Goal: Information Seeking & Learning: Learn about a topic

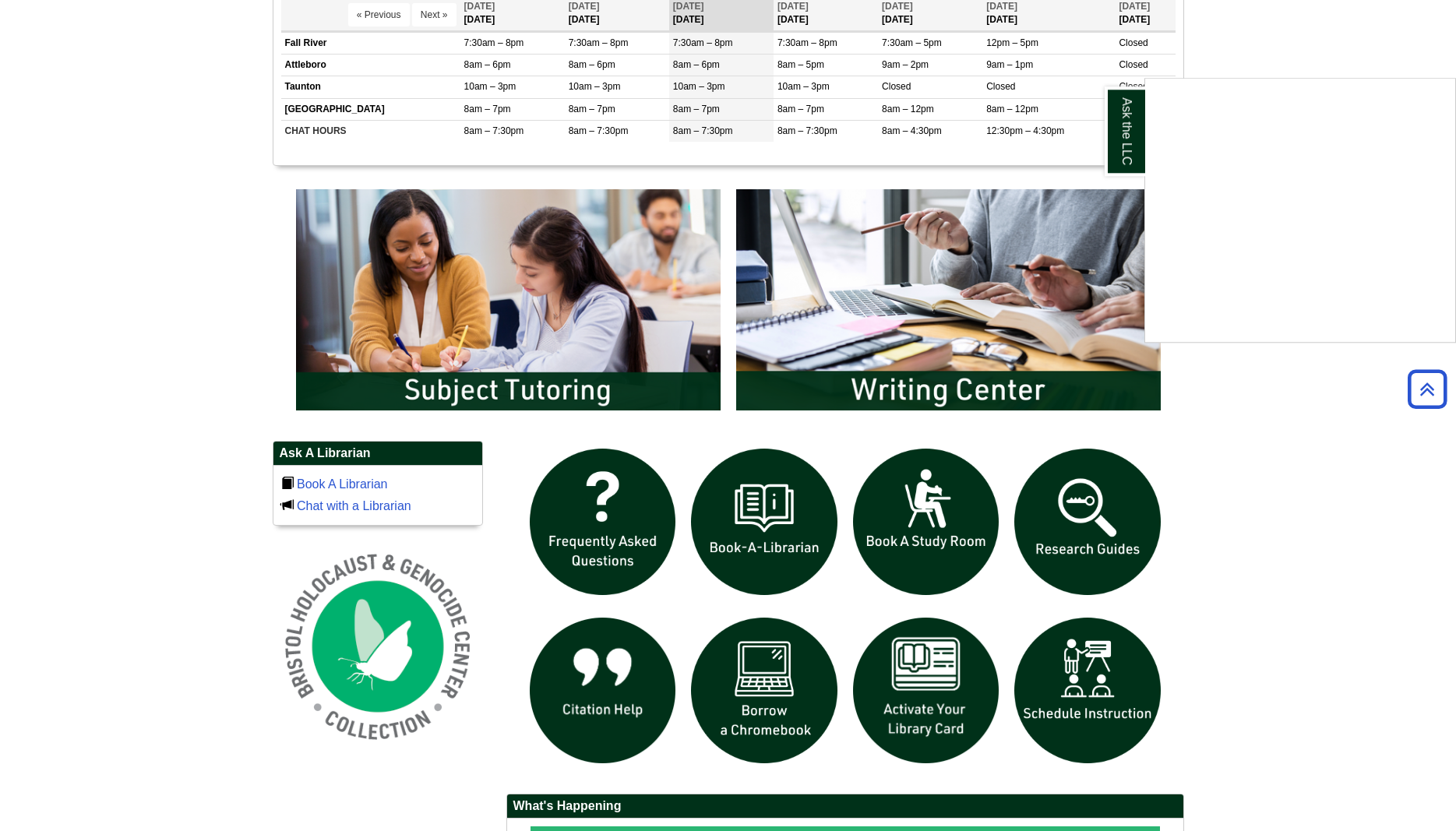
scroll to position [715, 0]
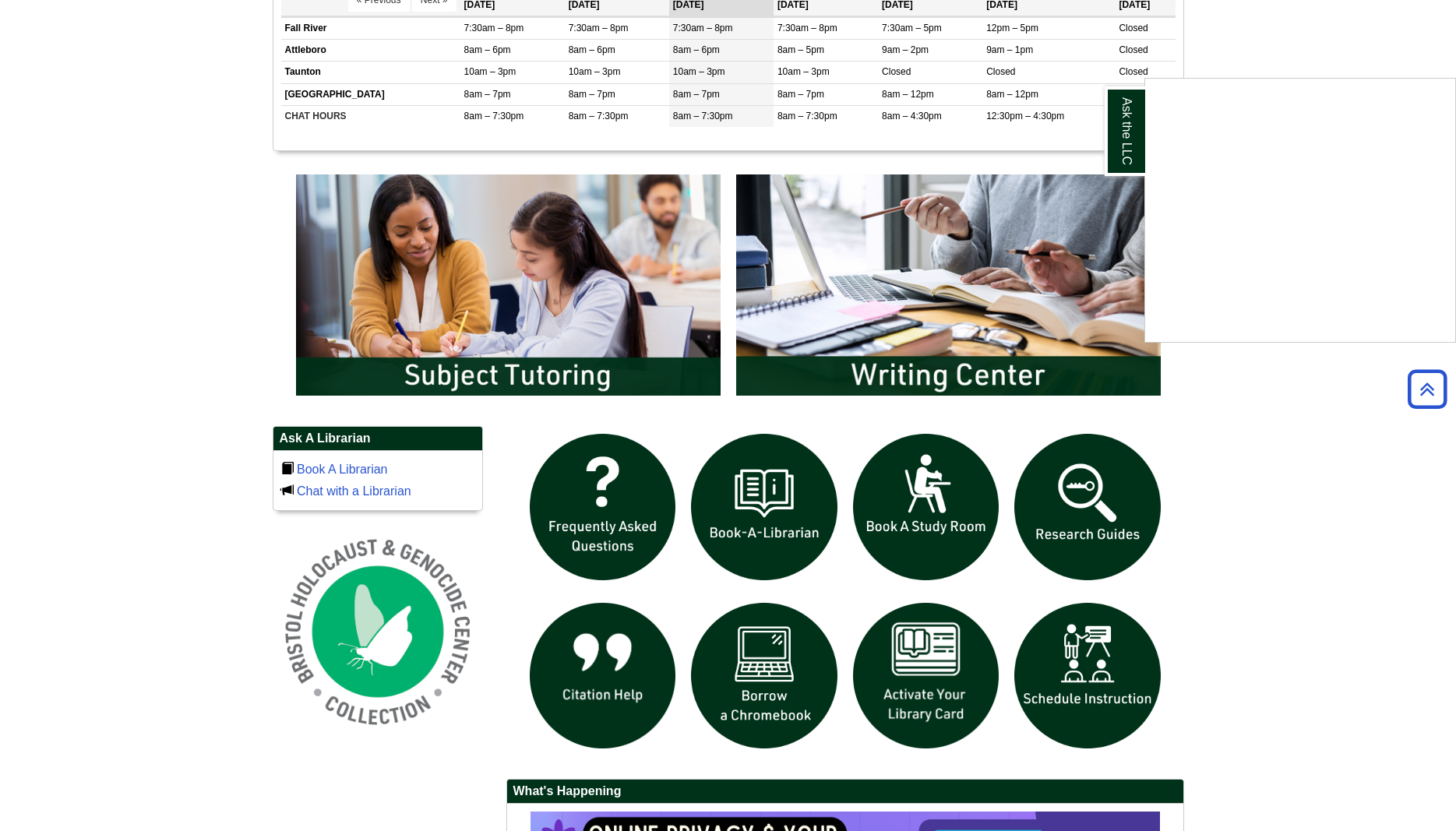
click at [1103, 527] on div "Ask the LLC" at bounding box center [728, 415] width 1456 height 831
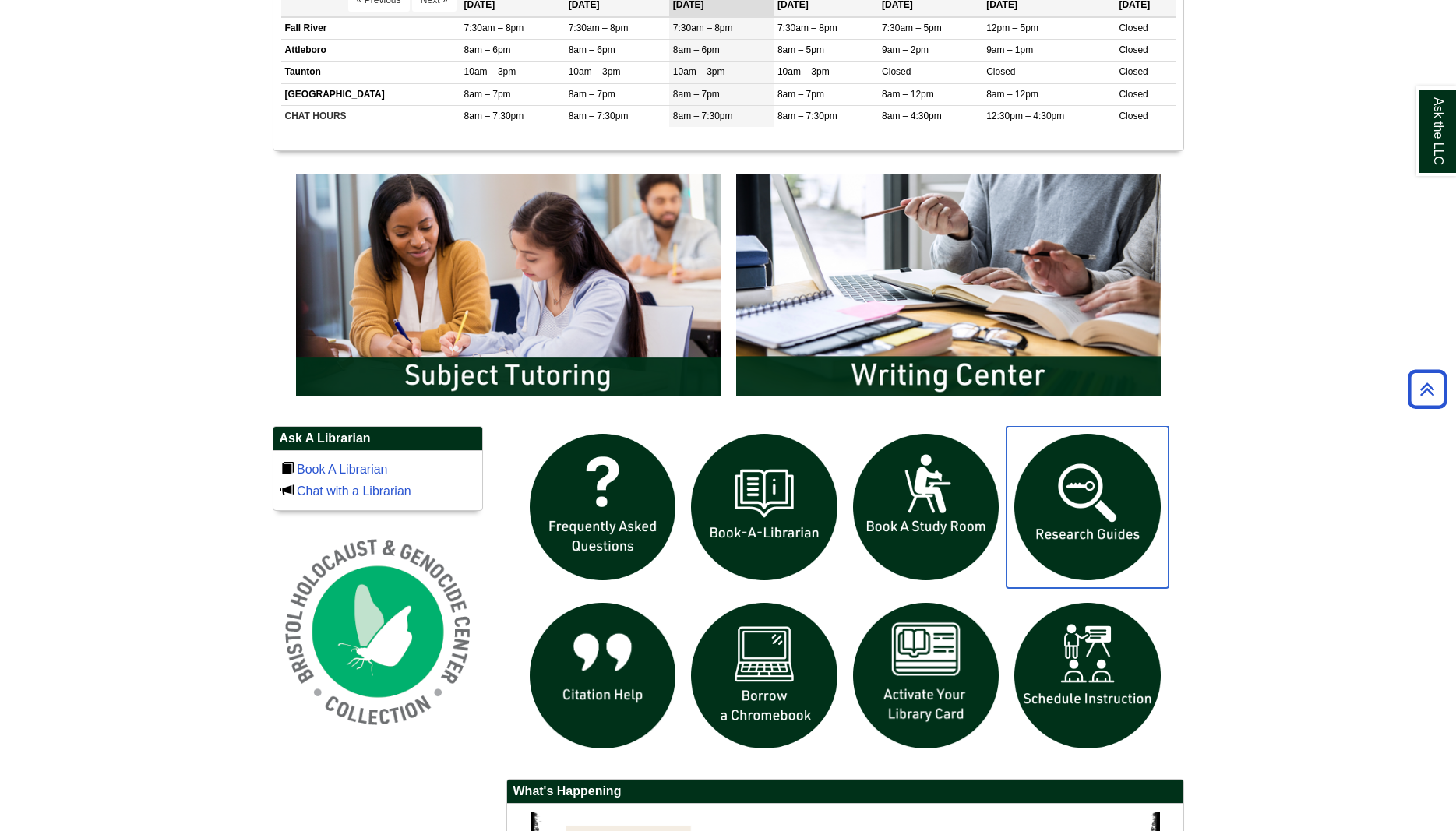
click at [1094, 505] on img "slideshow" at bounding box center [1087, 507] width 162 height 162
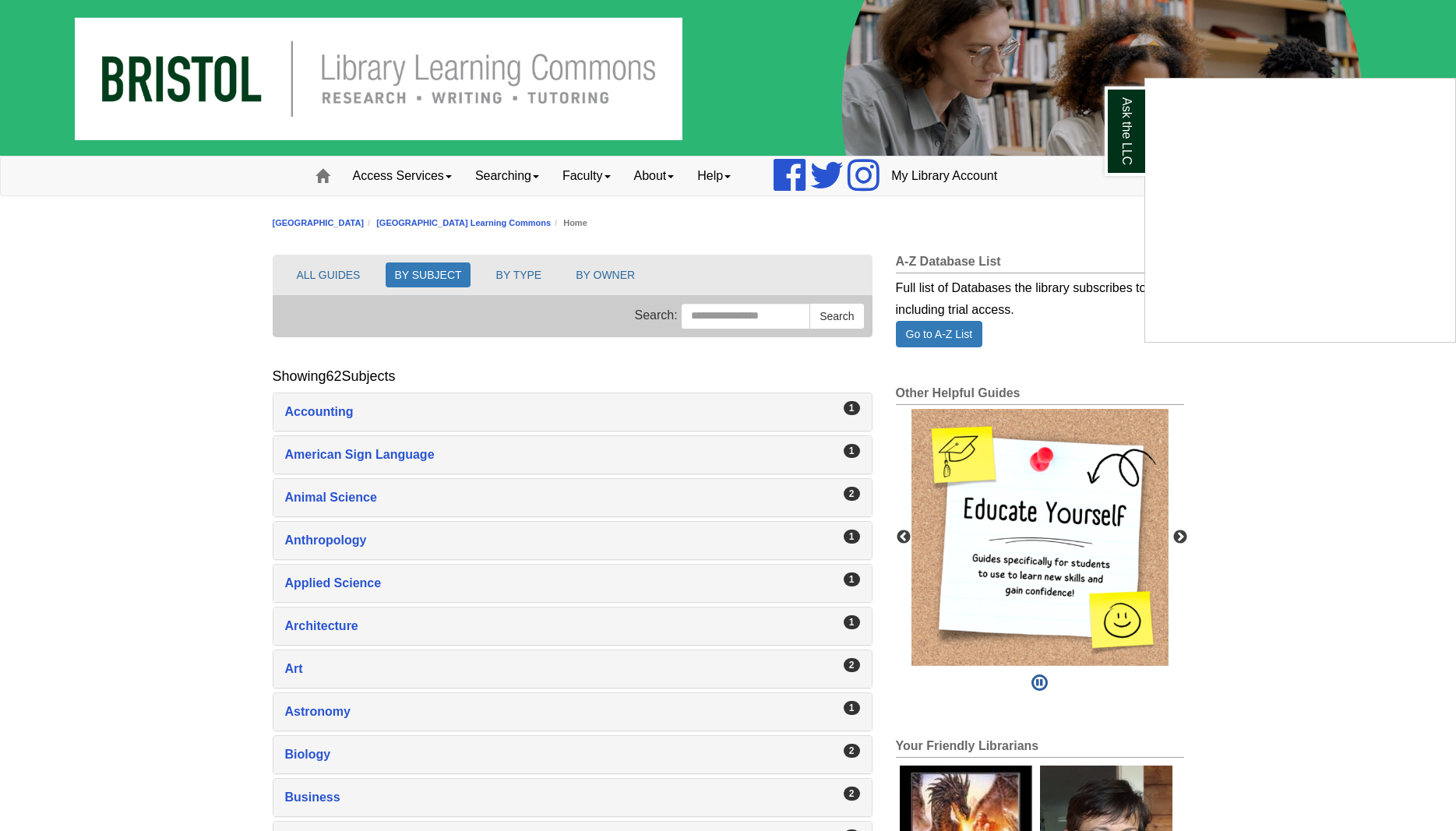
click at [1181, 537] on div "Ask the LLC" at bounding box center [728, 415] width 1456 height 831
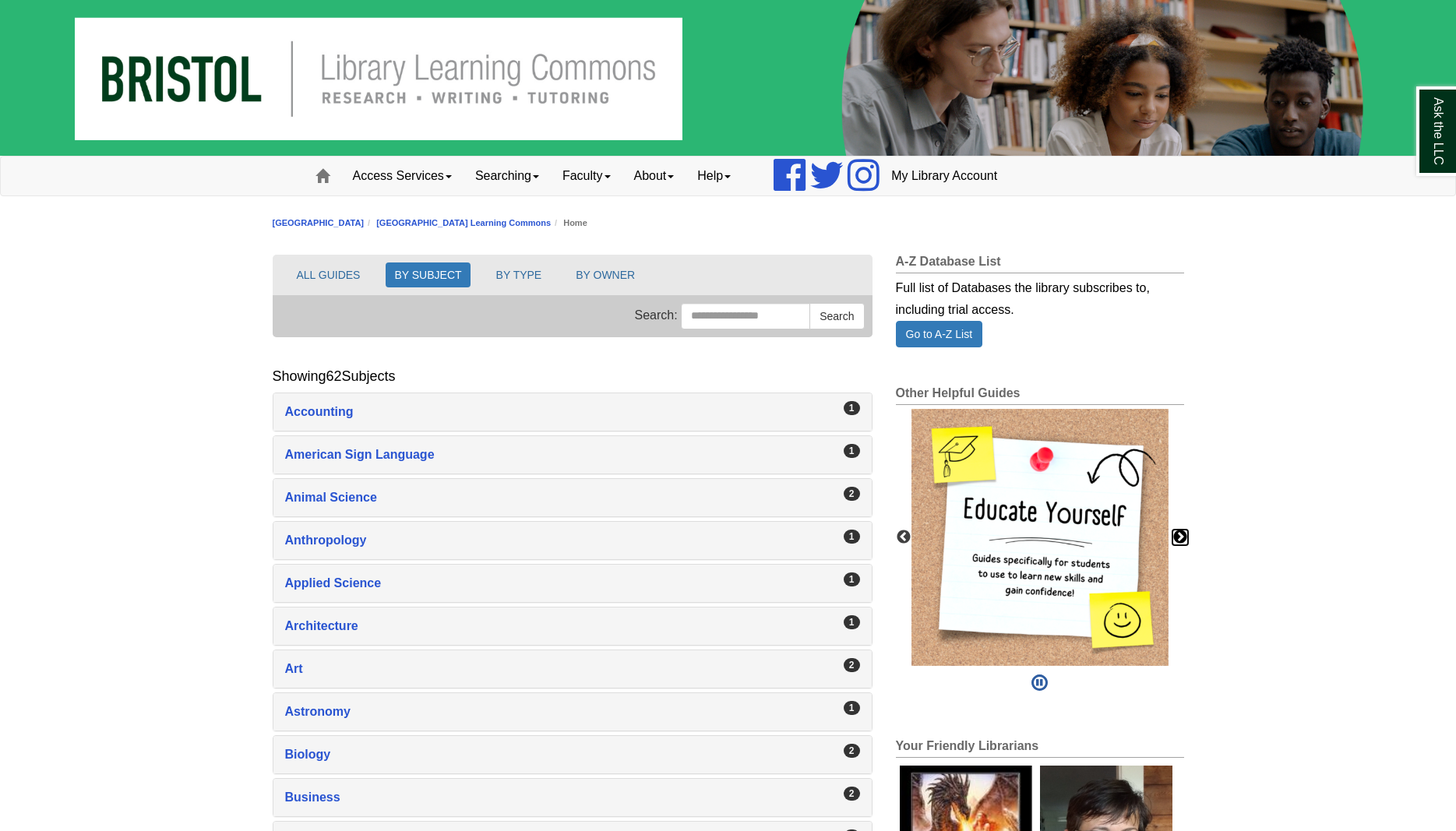
click at [1180, 537] on button "Next" at bounding box center [1180, 537] width 16 height 16
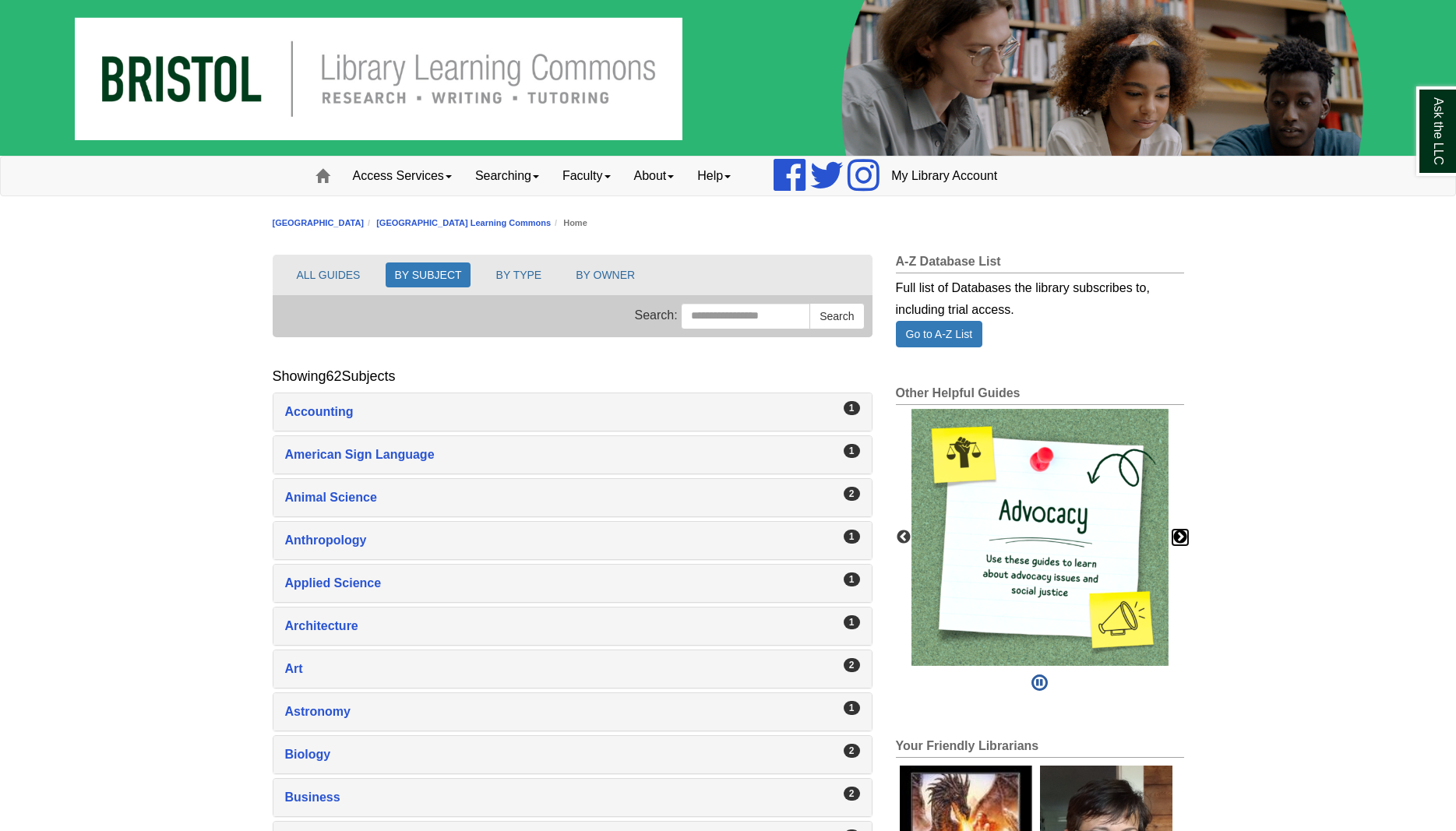
click at [1178, 537] on button "Next" at bounding box center [1180, 537] width 16 height 16
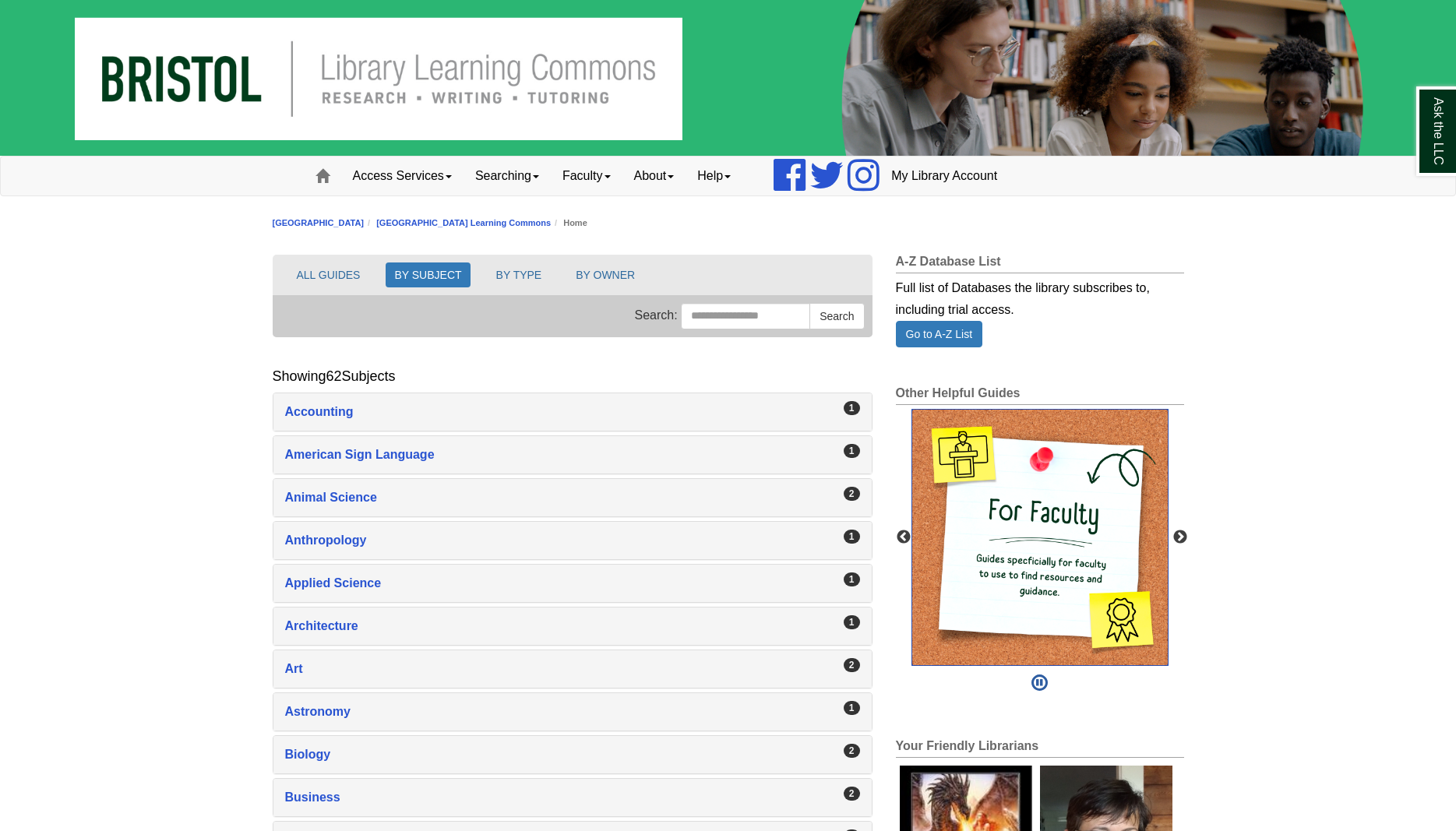
click at [1029, 548] on img "slideshow" at bounding box center [1040, 538] width 257 height 257
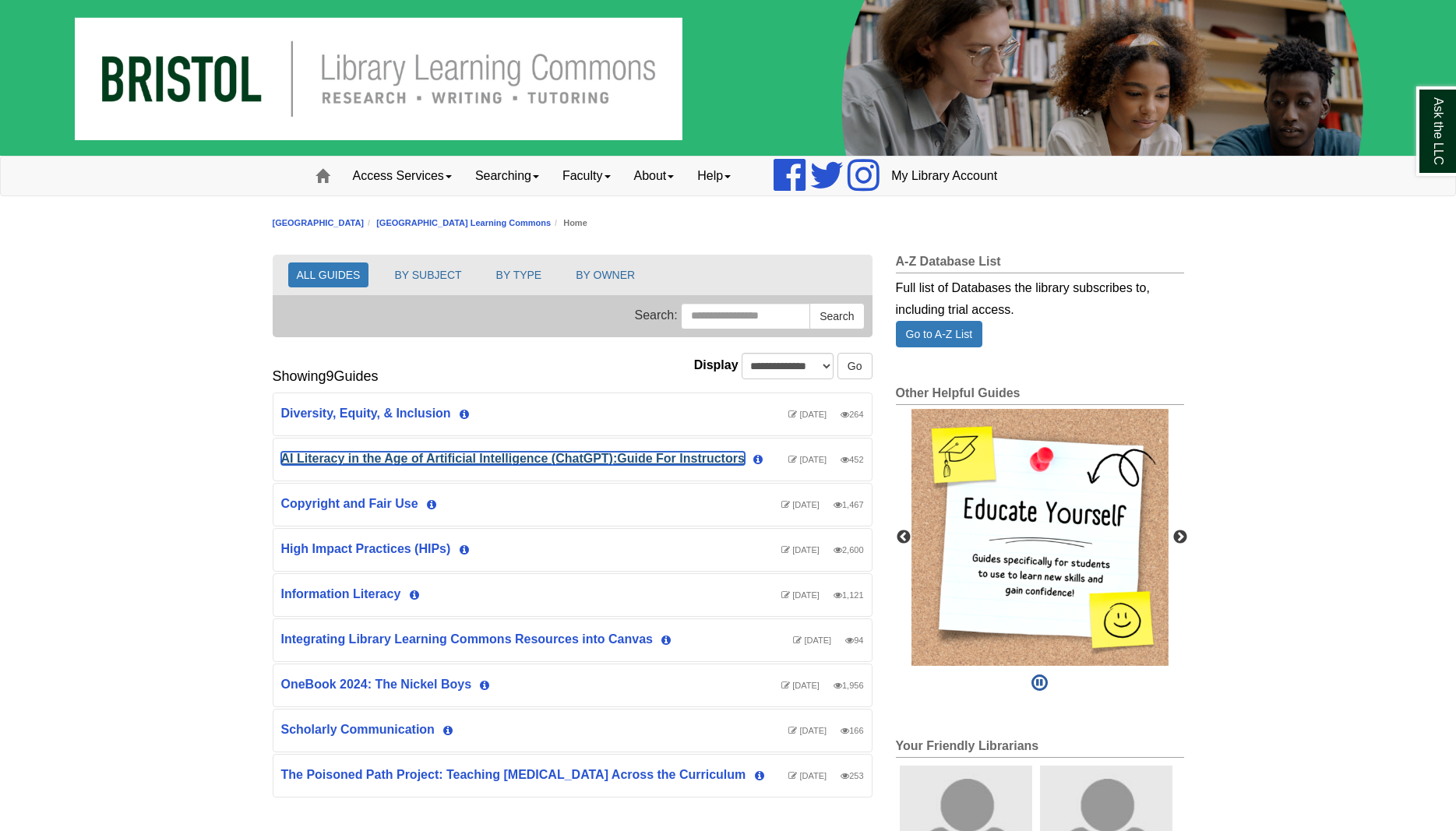
click at [350, 460] on link "AI Literacy in the Age of Artificial Intelligence (ChatGPT):Guide For Instructo…" at bounding box center [513, 459] width 464 height 13
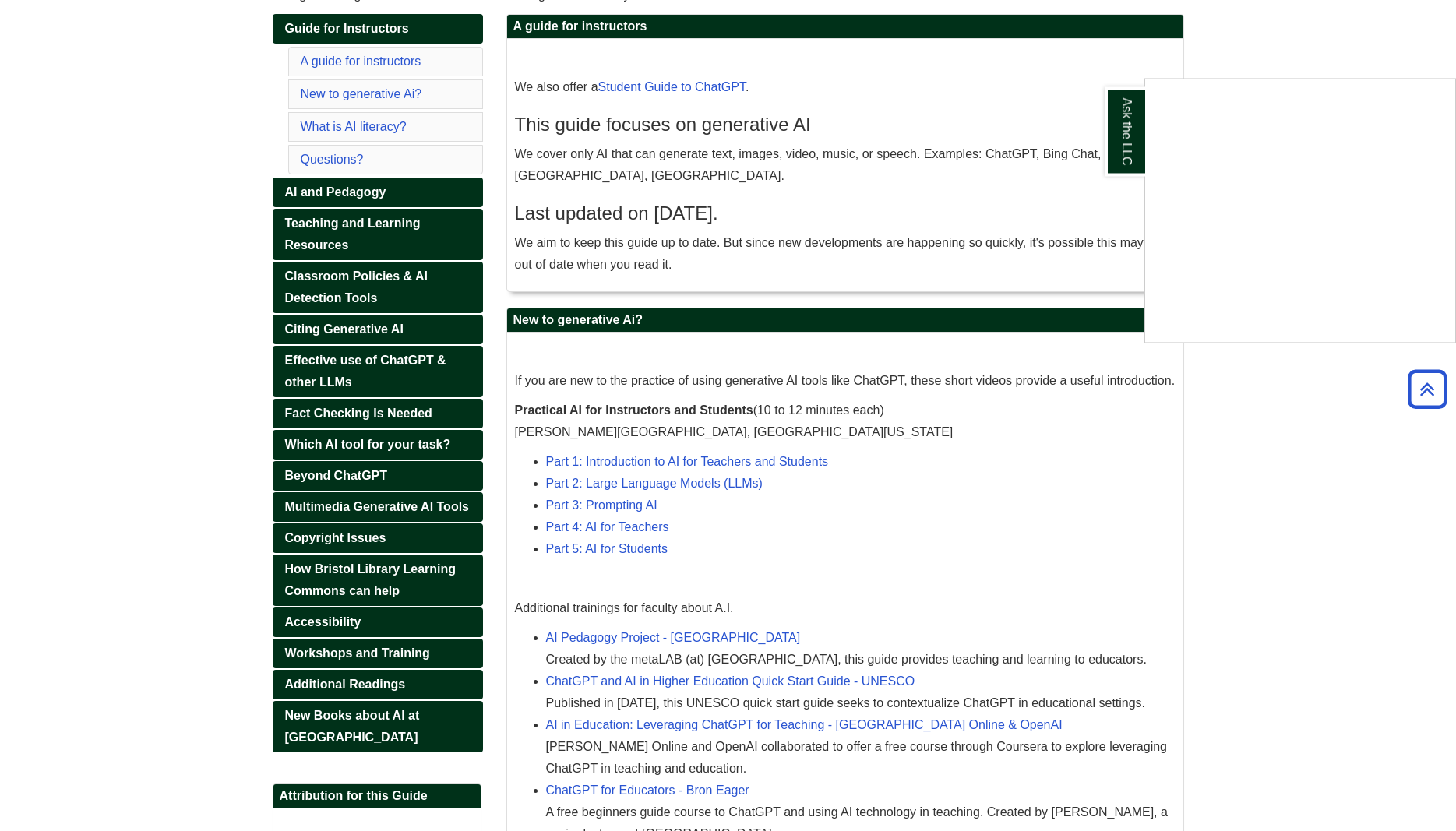
scroll to position [238, 0]
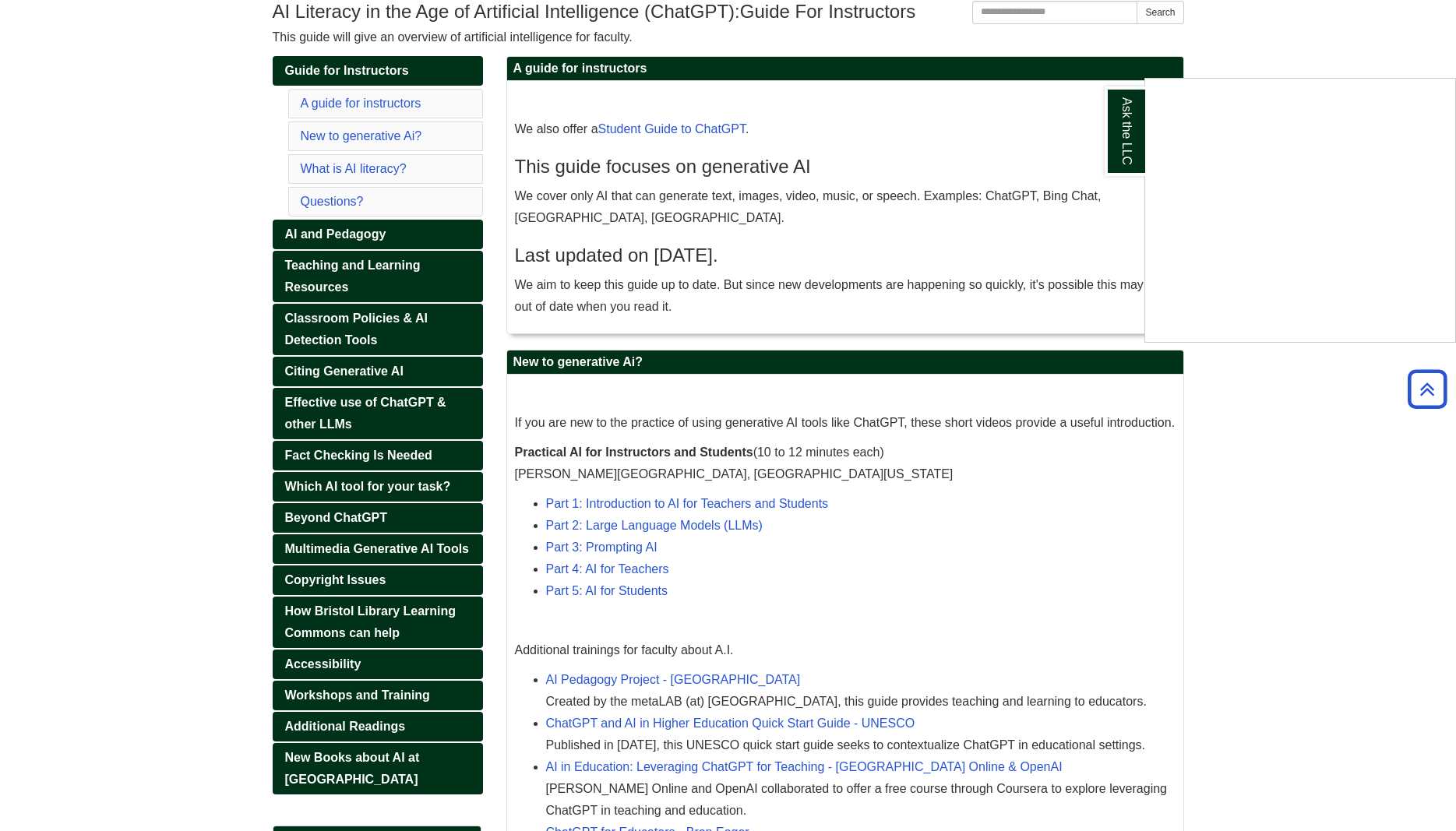
click at [356, 283] on div "Ask the LLC" at bounding box center [728, 415] width 1456 height 831
click at [356, 283] on link "Teaching and Learning Resources" at bounding box center [377, 276] width 210 height 51
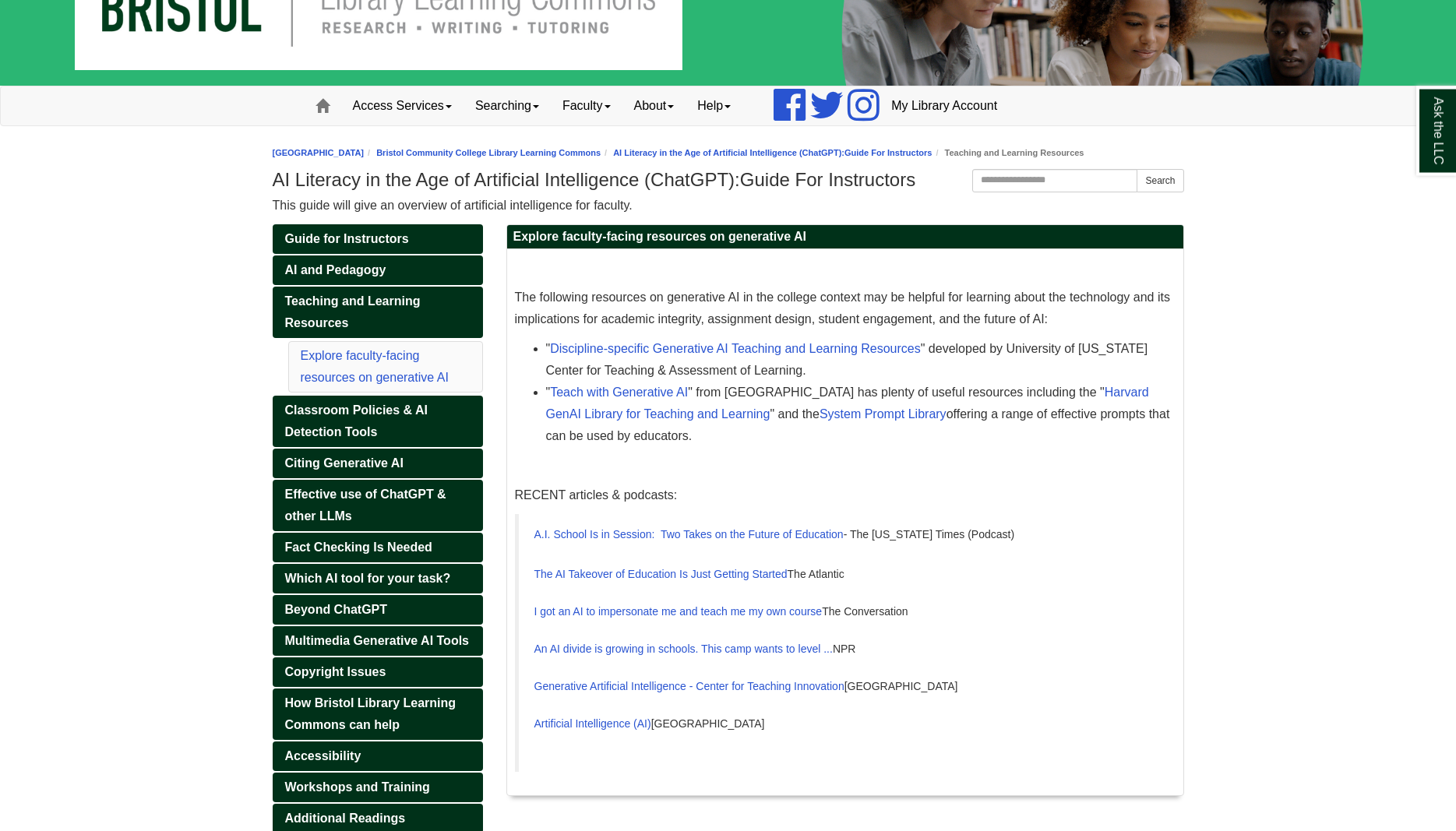
scroll to position [159, 0]
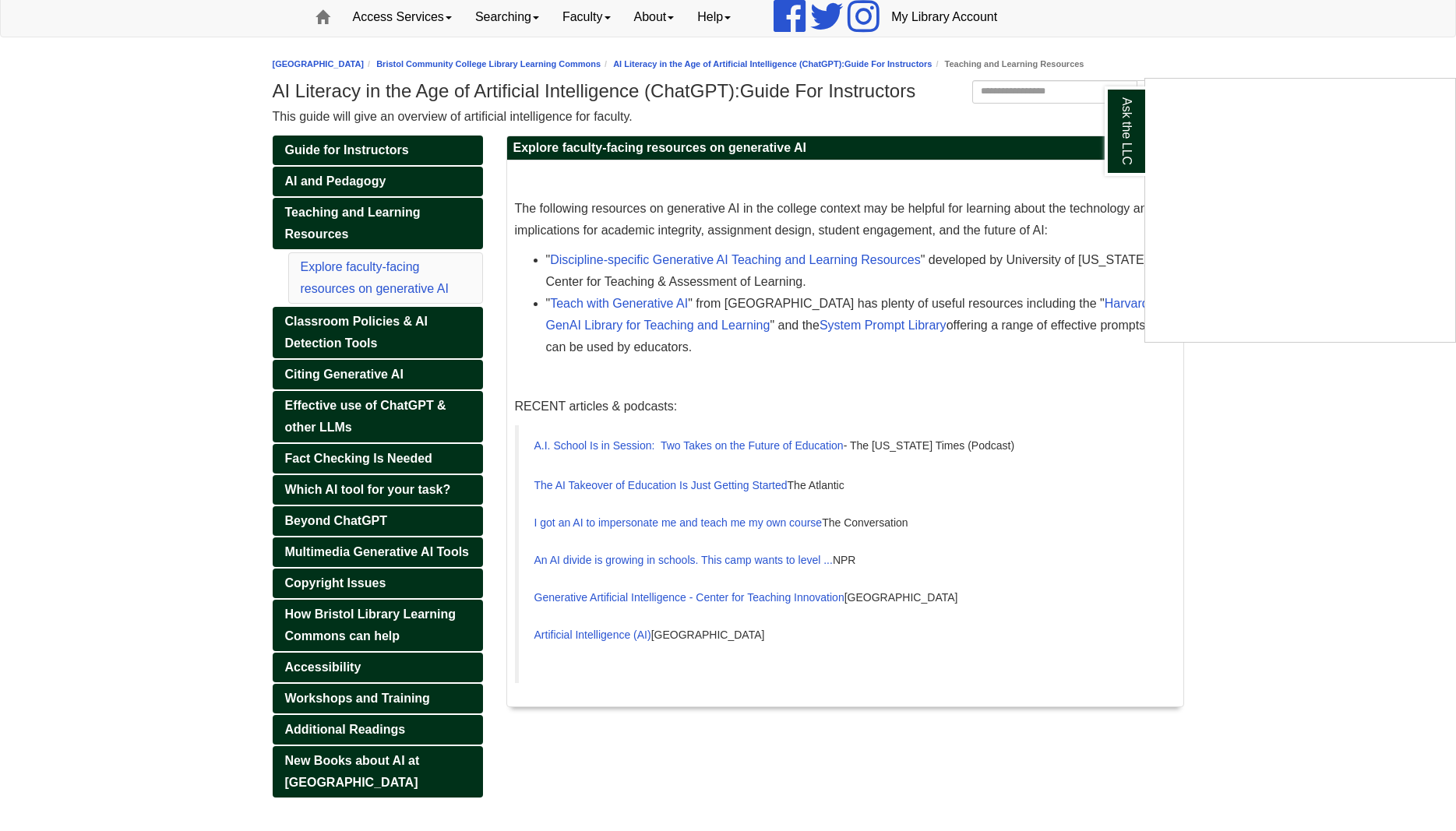
click at [335, 330] on div "Ask the LLC" at bounding box center [728, 415] width 1456 height 831
click at [335, 330] on link "Classroom Policies & AI Detection Tools" at bounding box center [377, 333] width 210 height 51
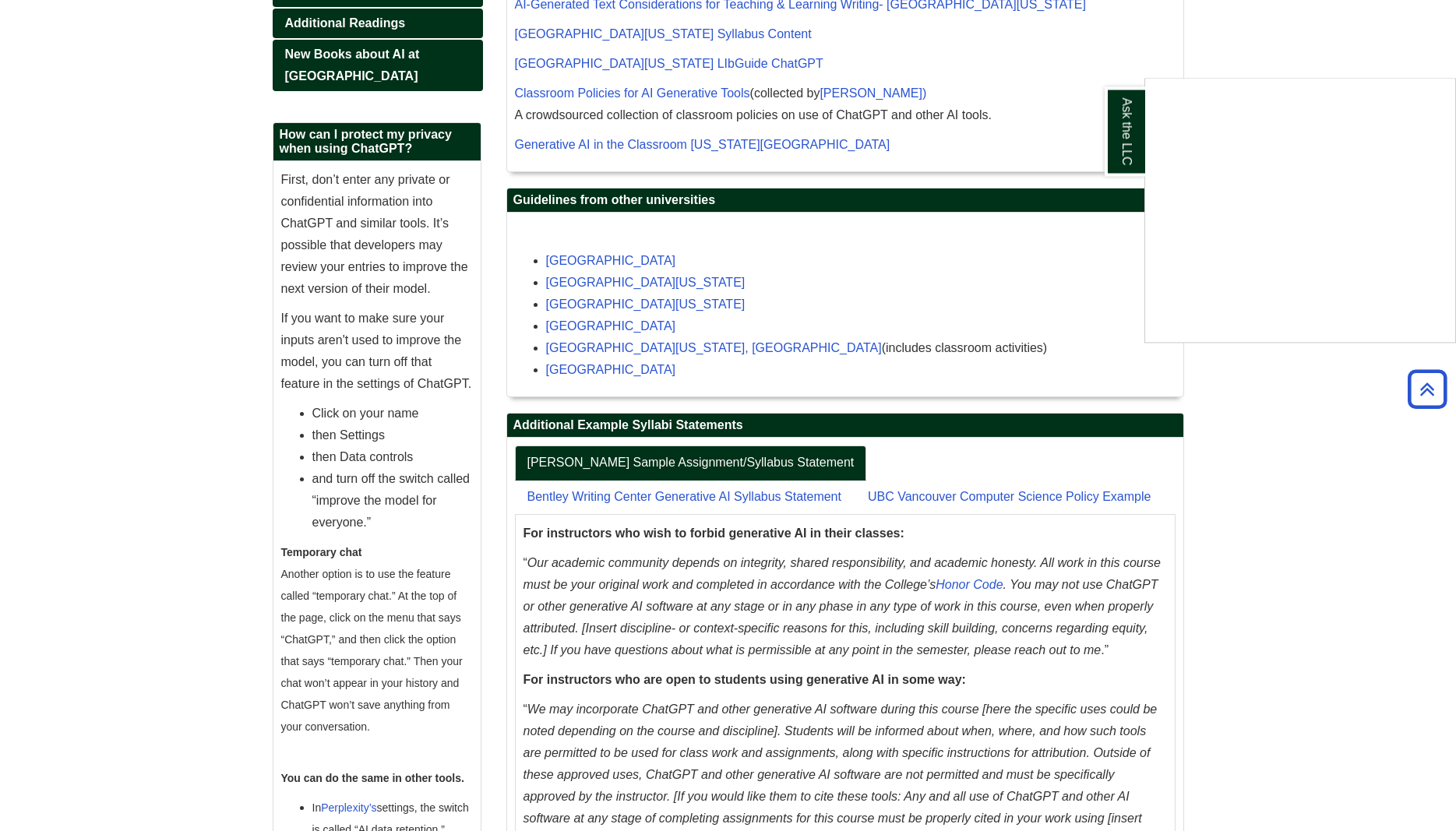
scroll to position [1033, 0]
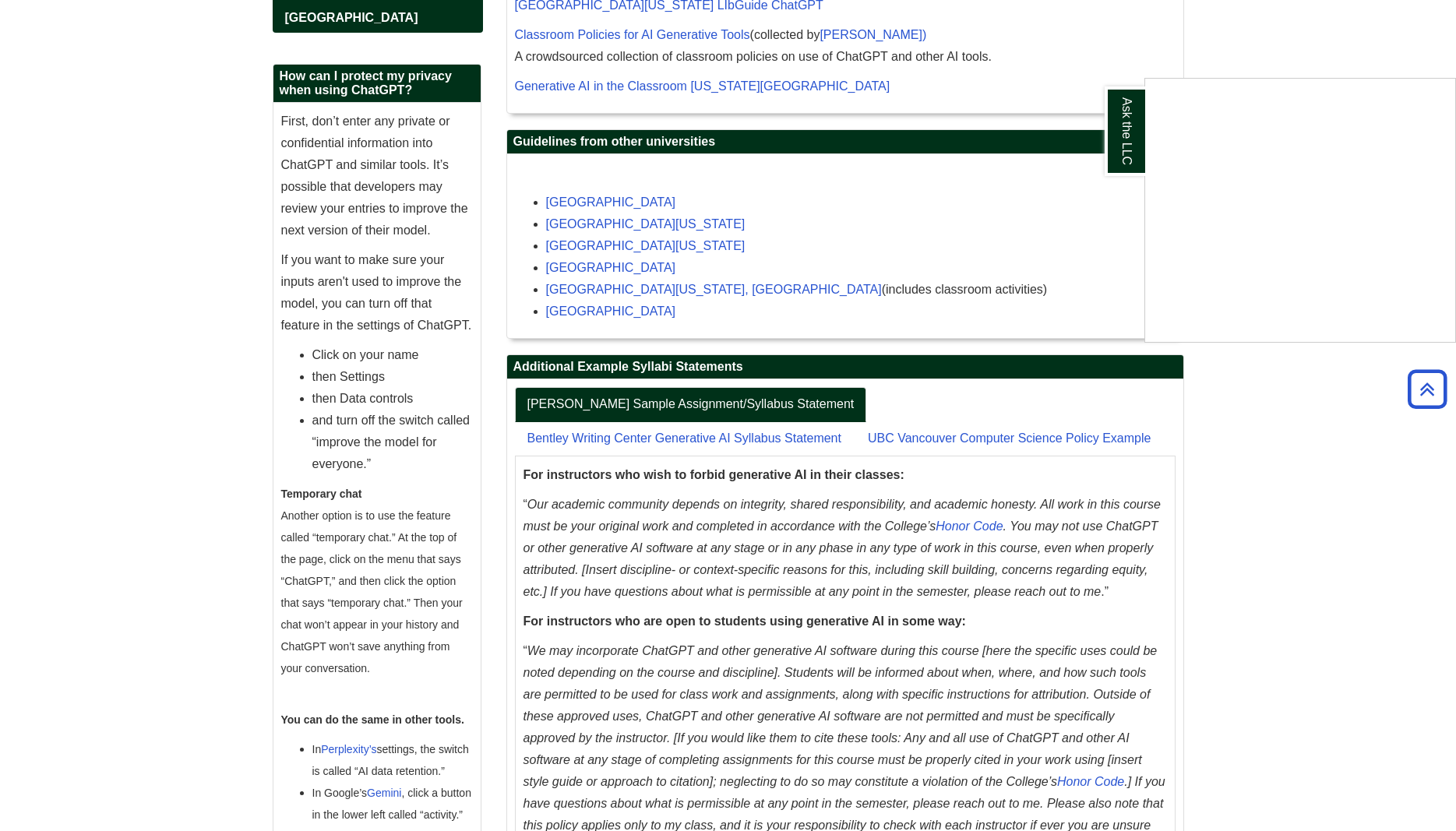
click at [716, 410] on div "Ask the LLC" at bounding box center [728, 415] width 1456 height 831
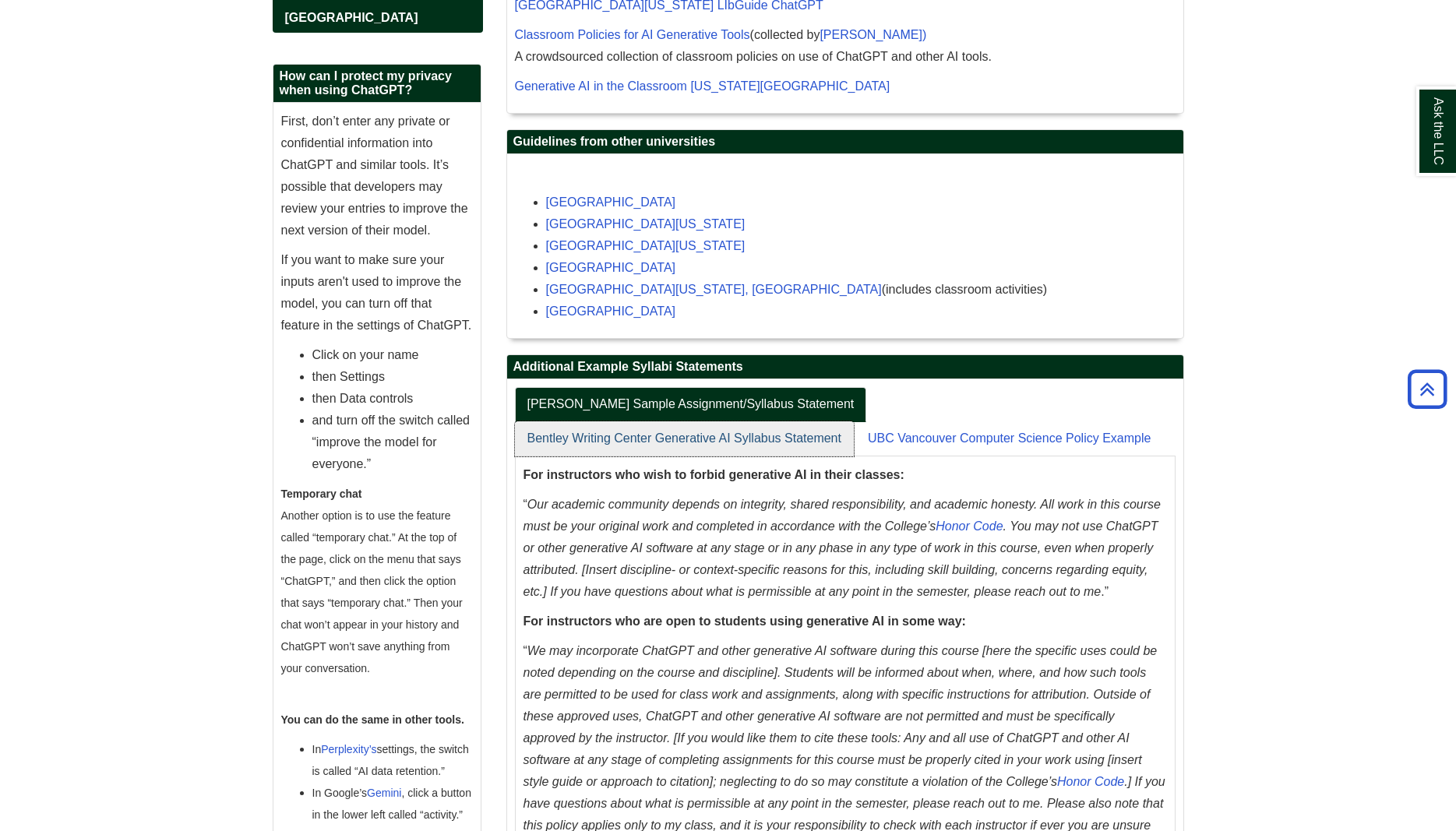
click at [854, 422] on link "Bentley Writing Center Generative AI Syllabus Statement" at bounding box center [684, 439] width 339 height 35
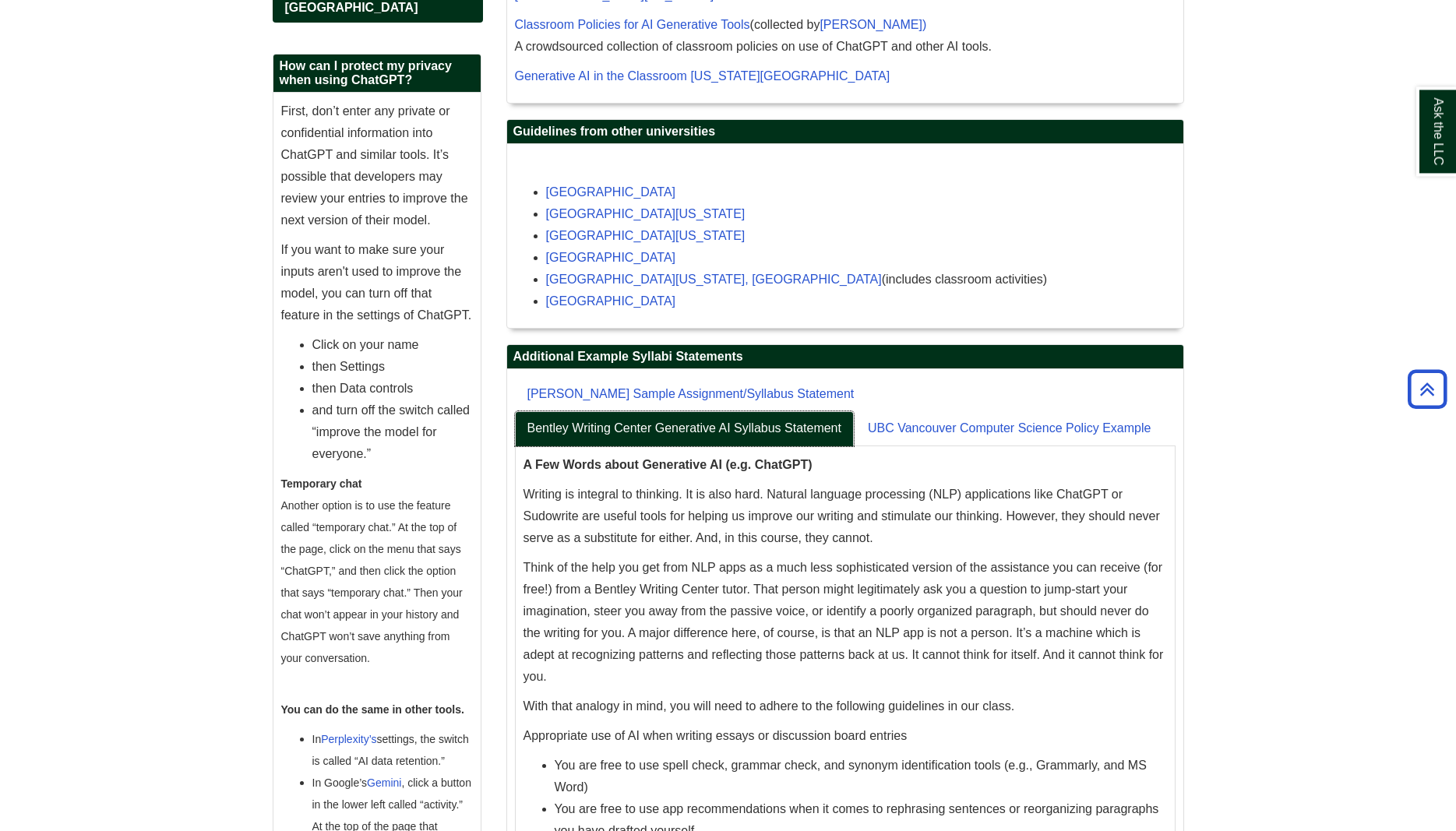
scroll to position [1084, 0]
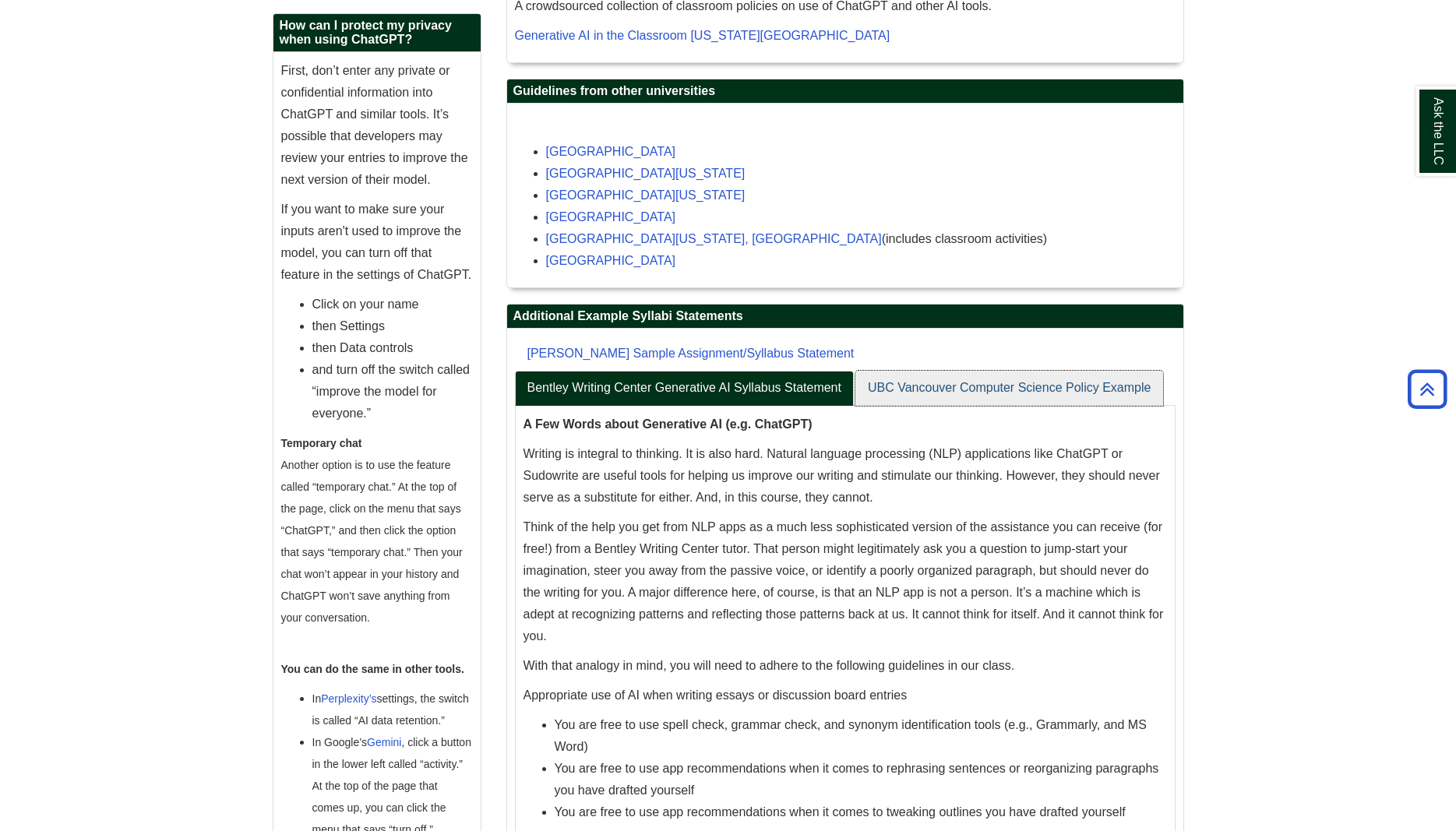
click at [855, 385] on link "UBC Vancouver Computer Science Policy Example" at bounding box center [1009, 388] width 308 height 35
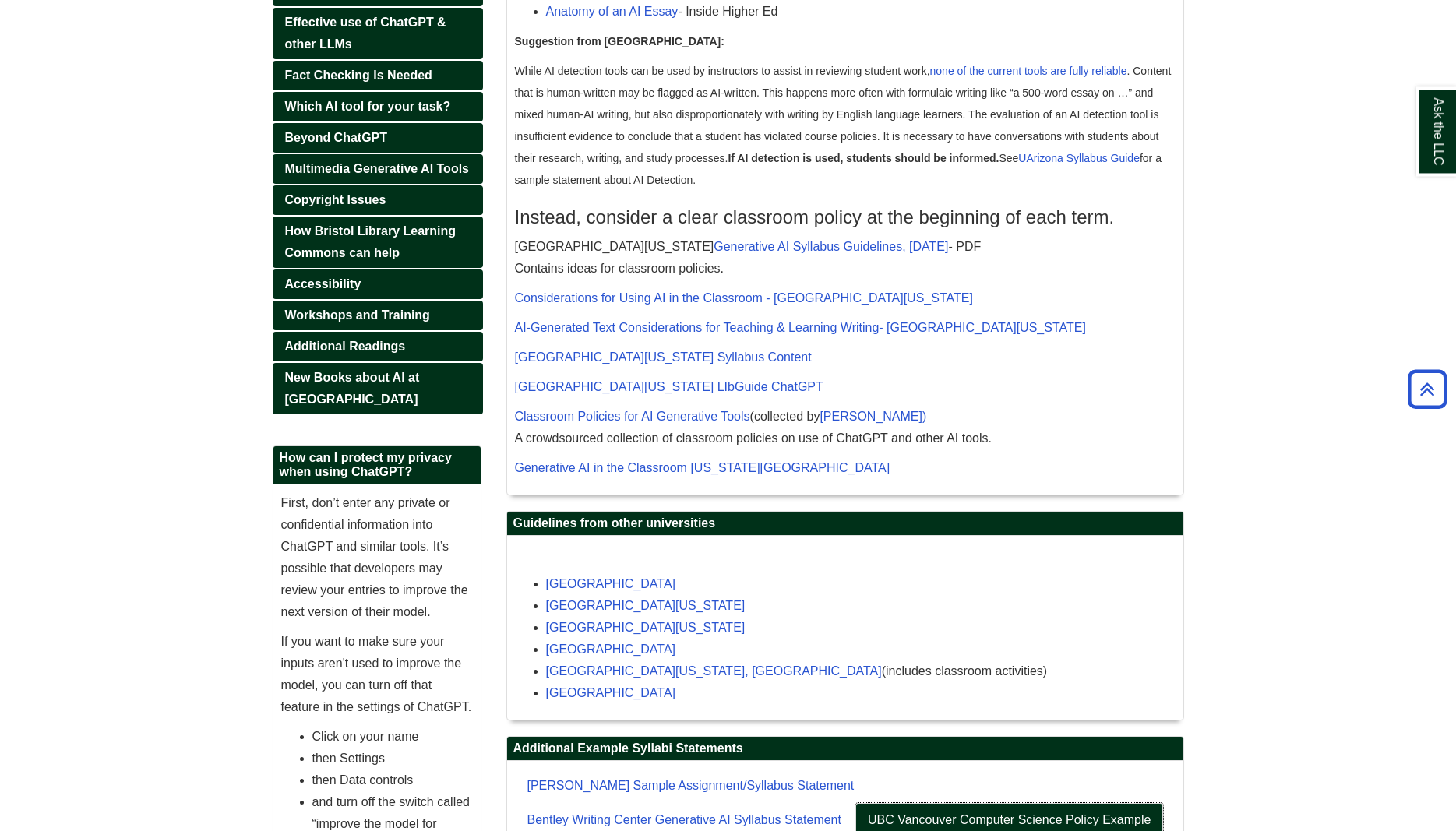
scroll to position [561, 0]
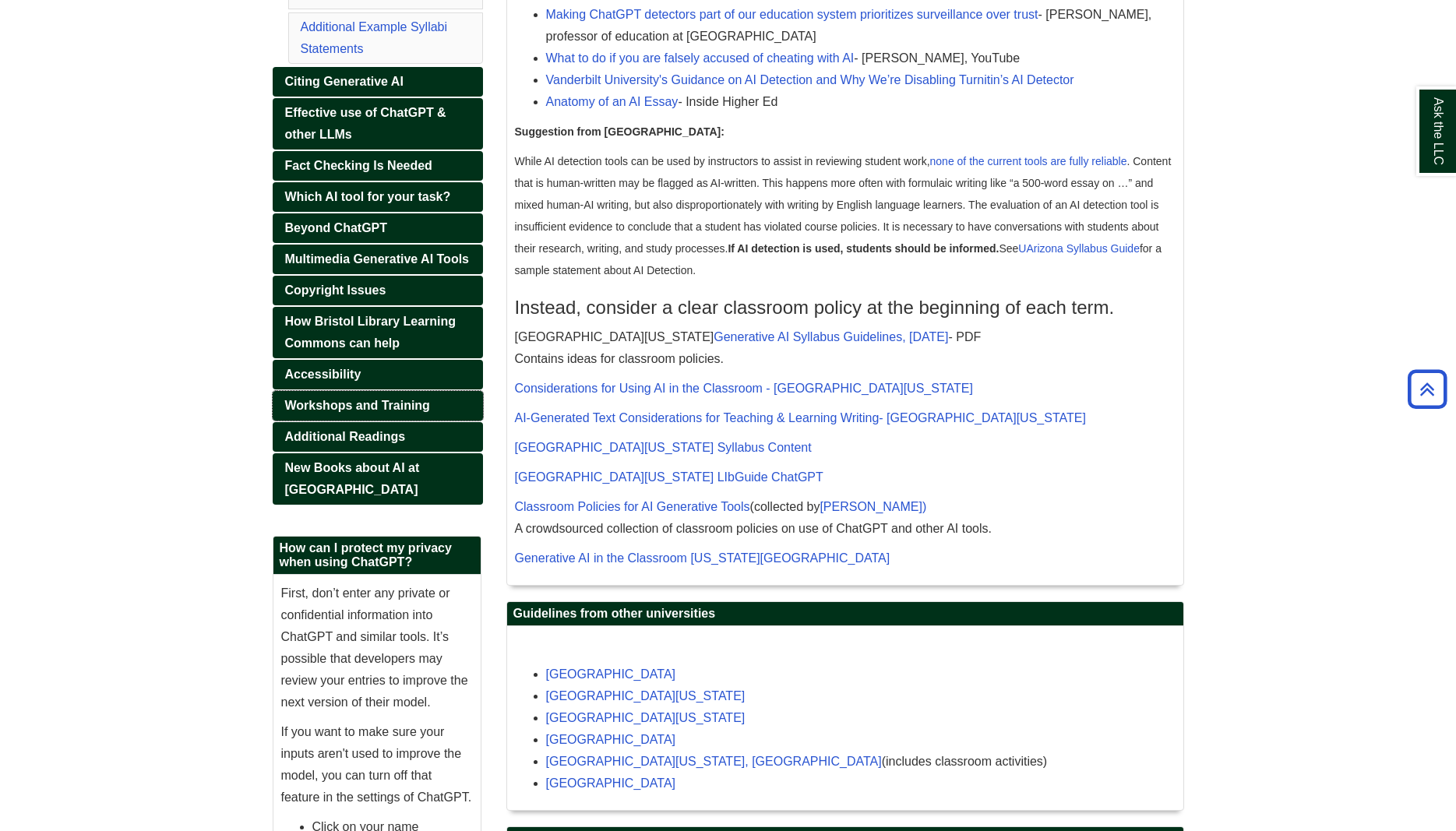
click at [352, 413] on link "Workshops and Training" at bounding box center [377, 406] width 210 height 30
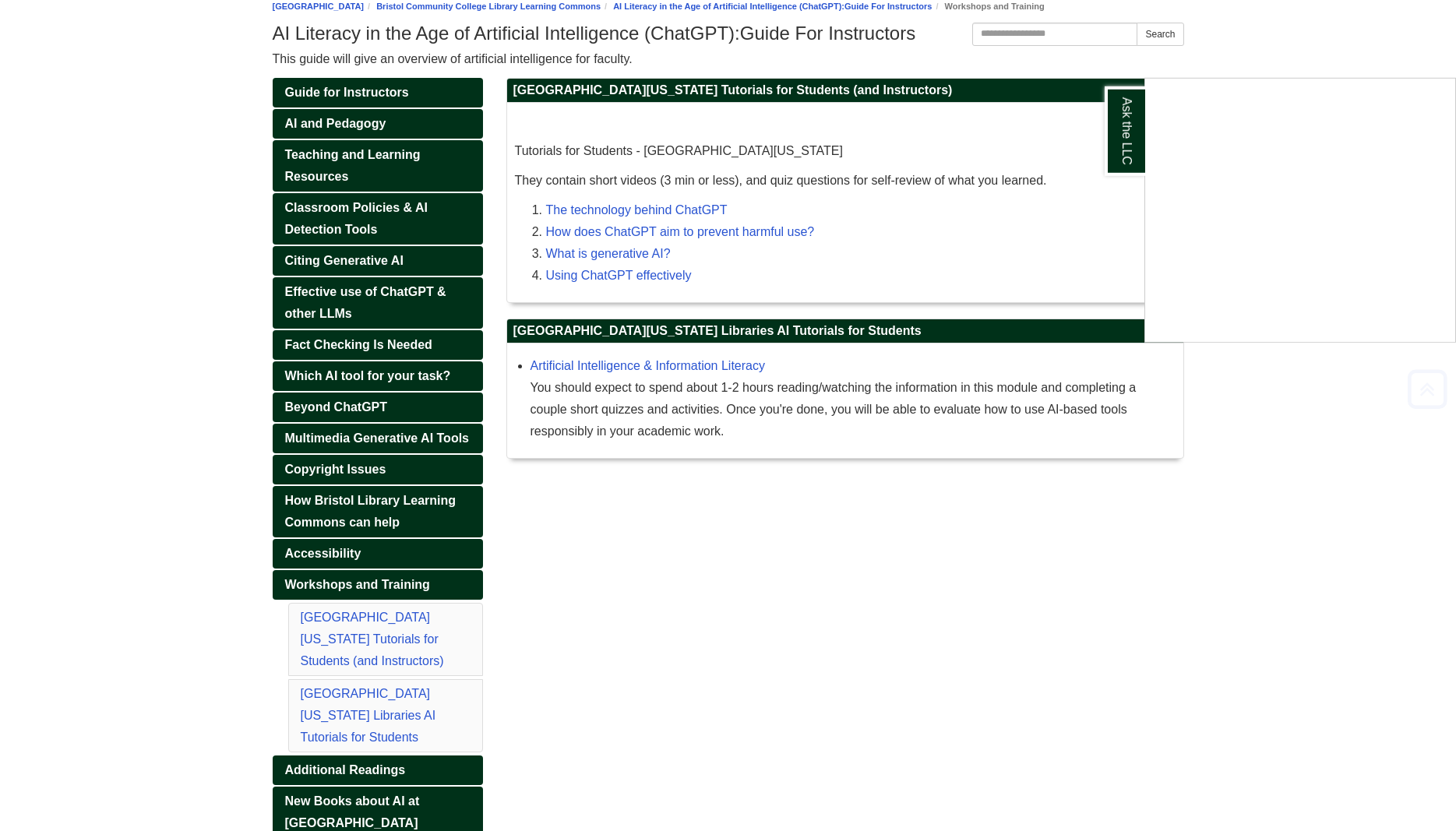
scroll to position [258, 0]
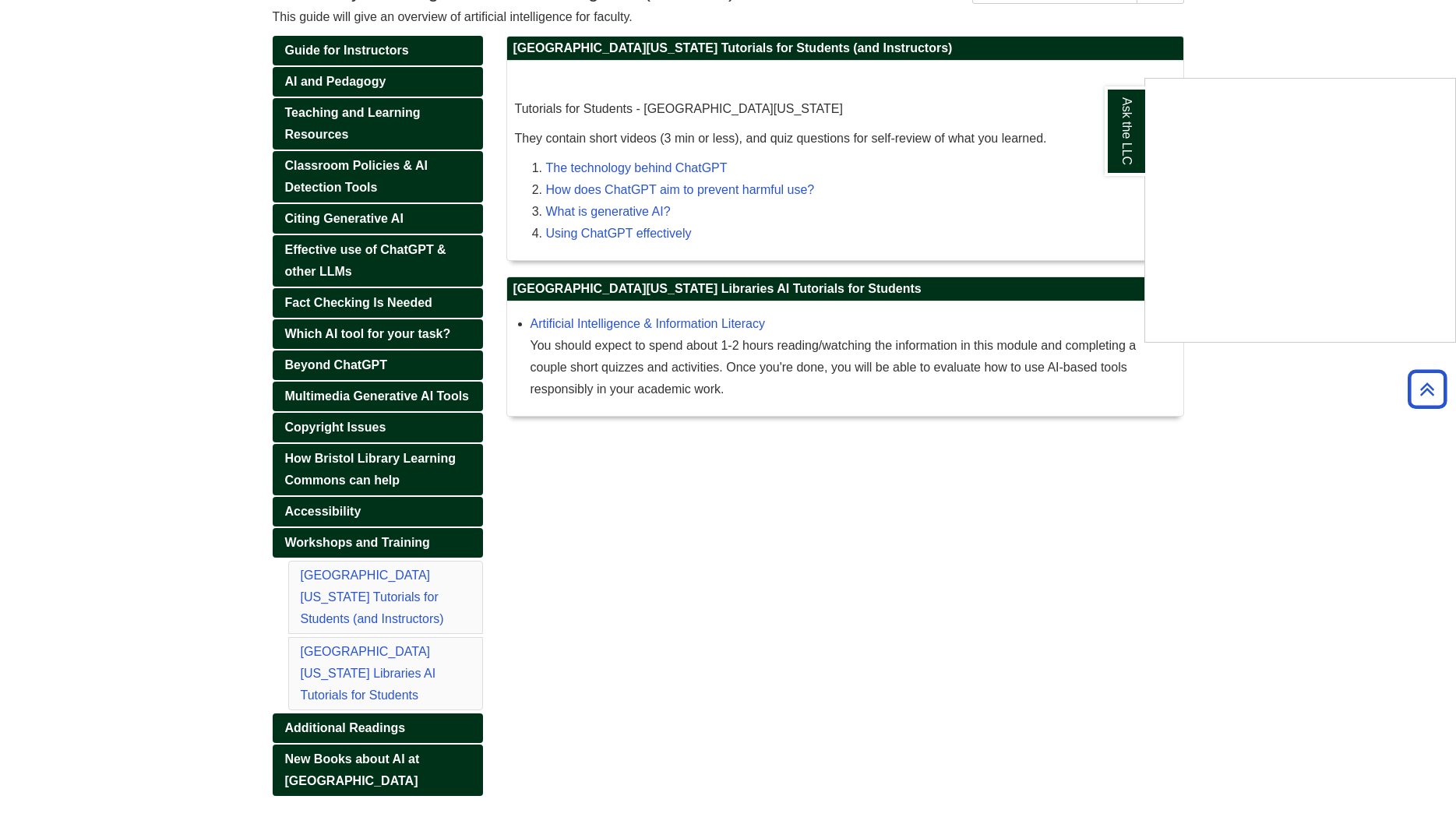
click at [366, 712] on div "Ask the LLC" at bounding box center [728, 415] width 1456 height 831
click at [366, 721] on span "Additional Readings" at bounding box center [346, 728] width 120 height 13
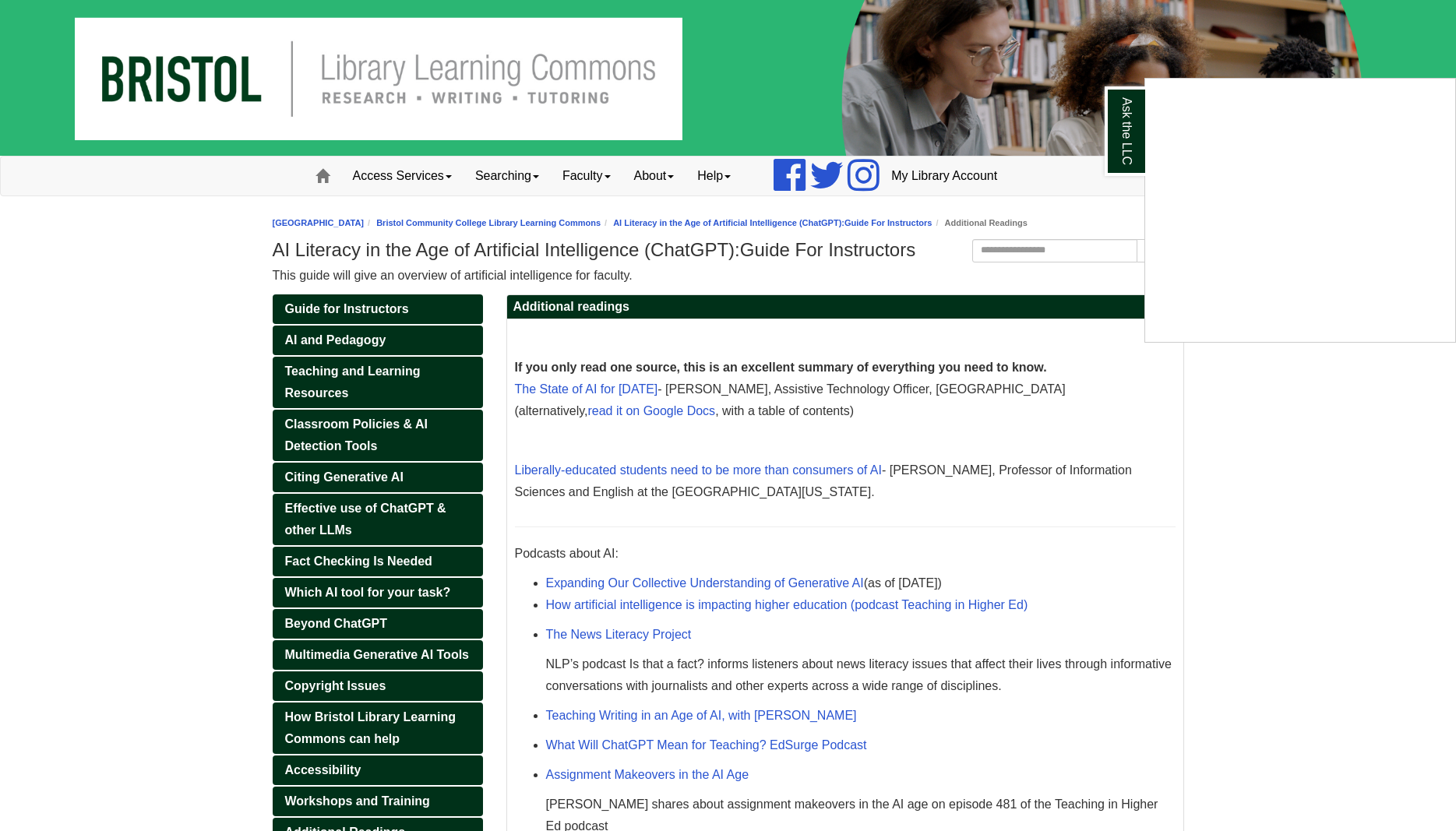
click at [541, 224] on div "Ask the LLC" at bounding box center [728, 415] width 1456 height 831
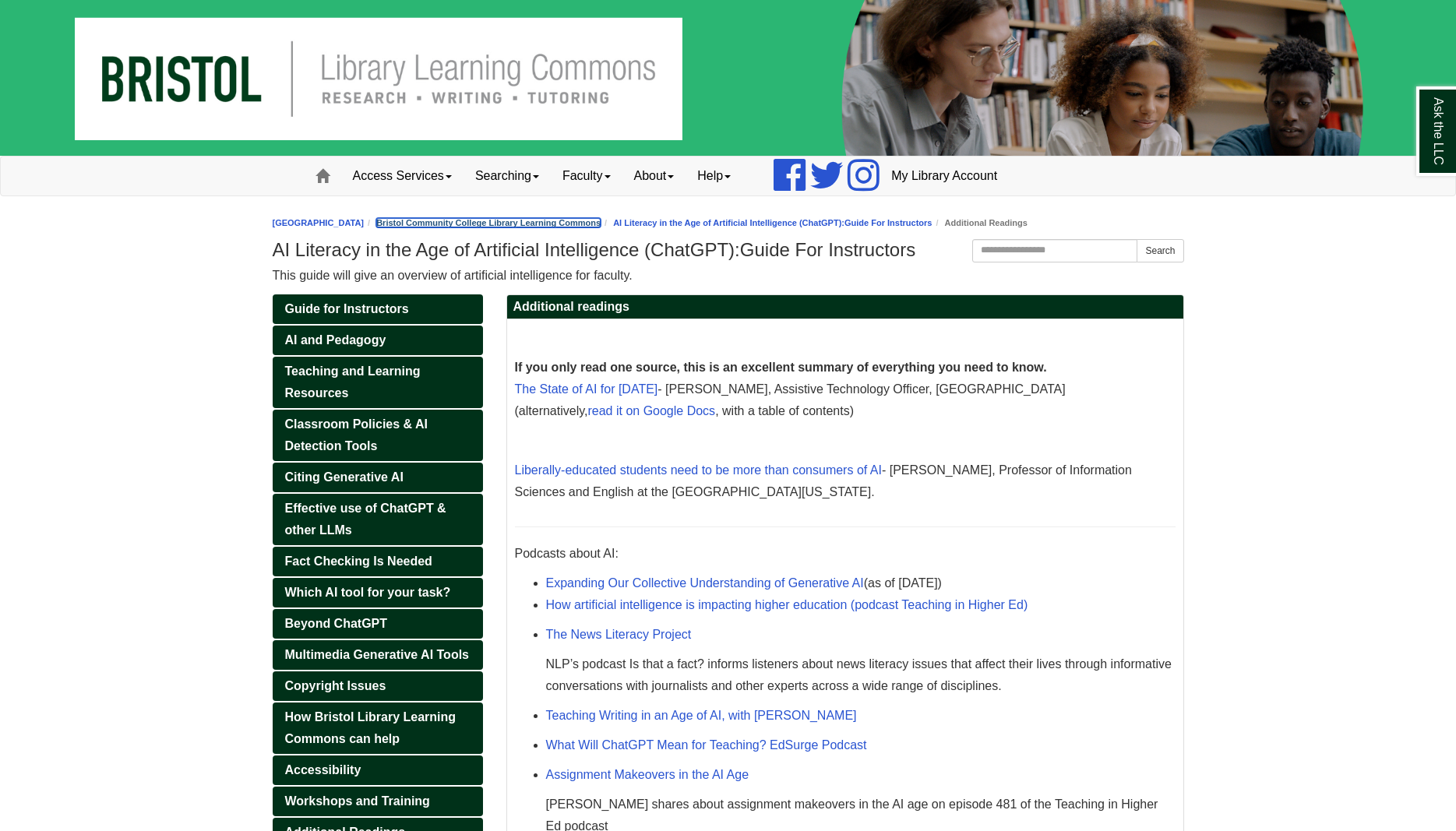
click at [541, 224] on link "Bristol Community College Library Learning Commons" at bounding box center [488, 222] width 224 height 9
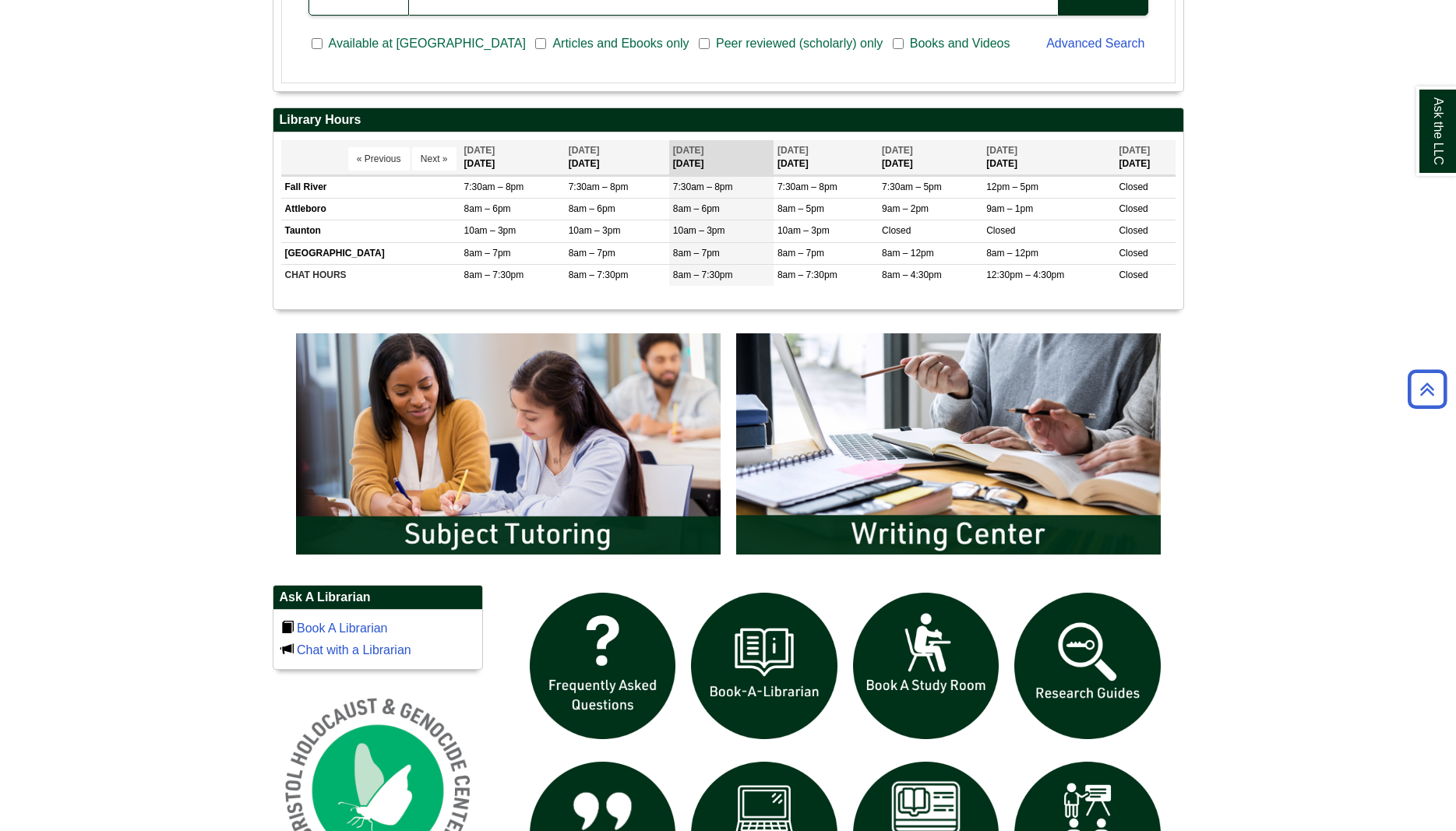
scroll to position [795, 0]
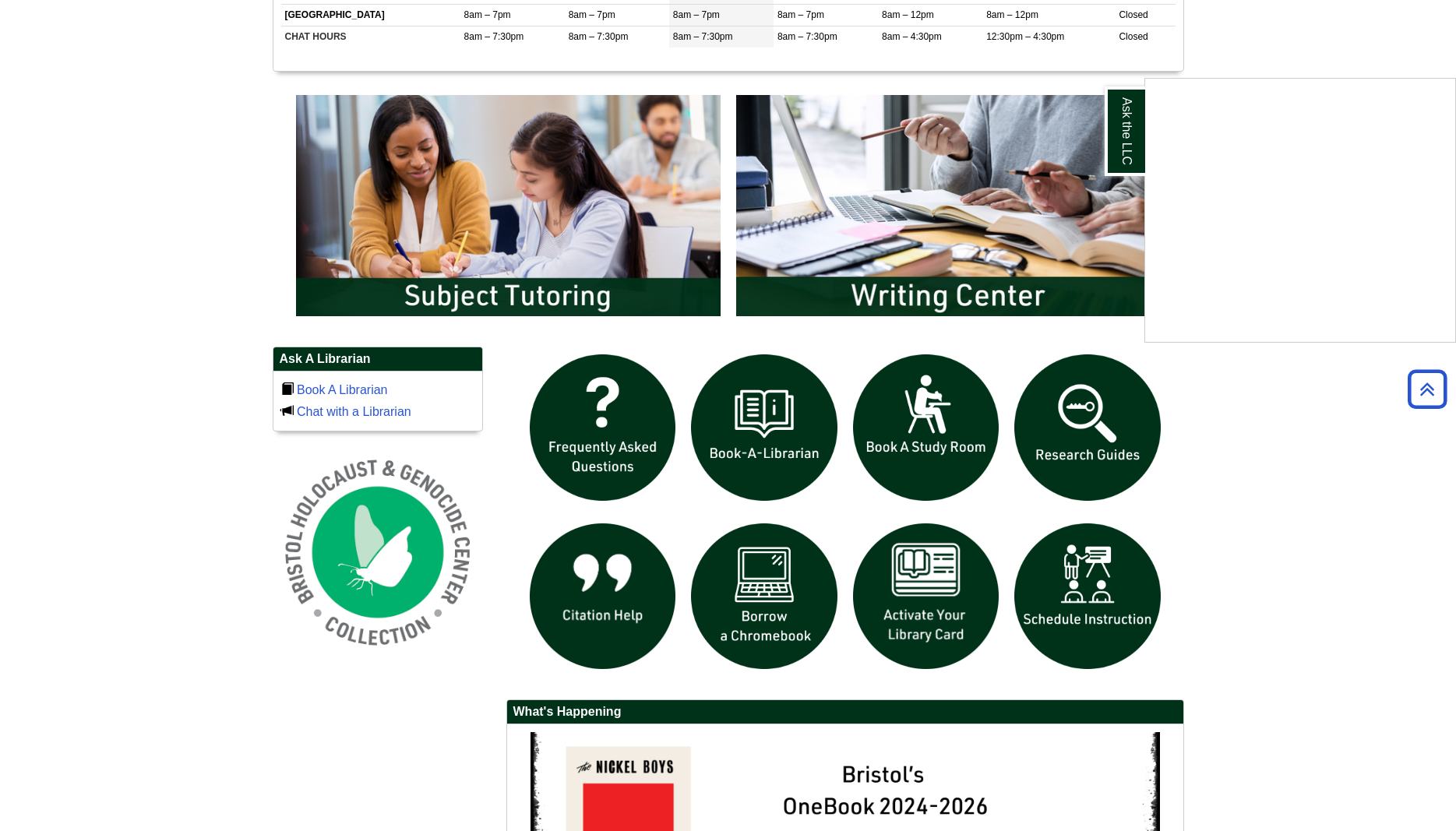
click at [1122, 594] on div "Ask the LLC" at bounding box center [728, 415] width 1456 height 831
click at [1122, 594] on img "slideshow" at bounding box center [1087, 597] width 162 height 162
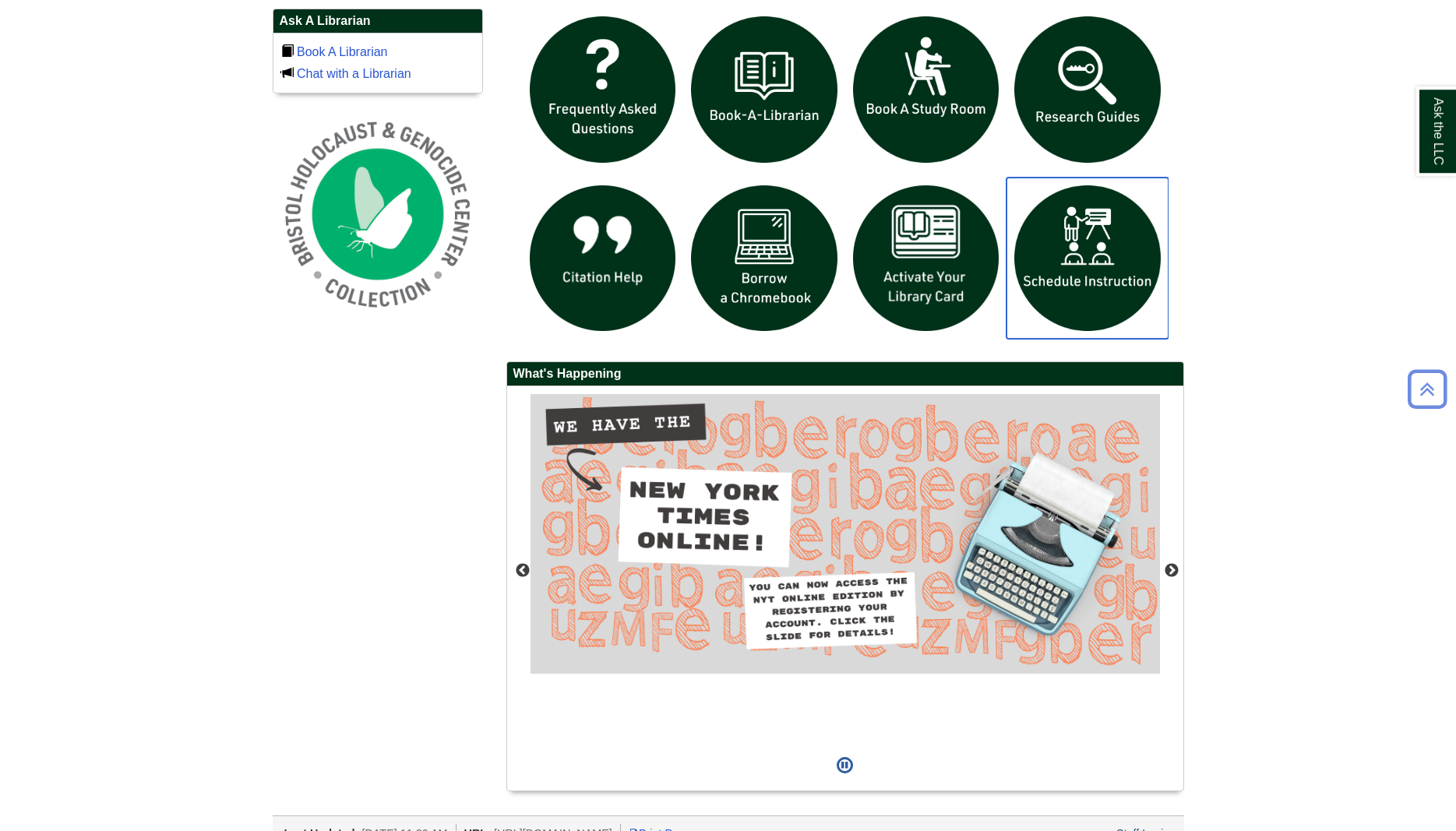
scroll to position [1155, 0]
